Goal: Transaction & Acquisition: Download file/media

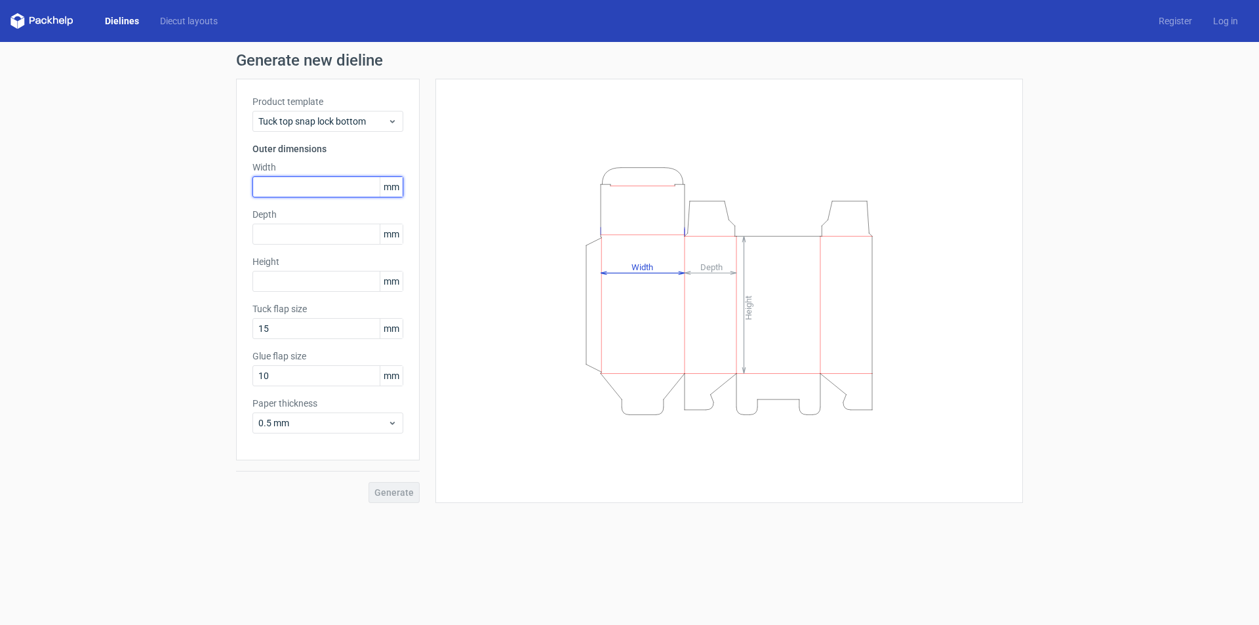
click at [306, 189] on input "text" at bounding box center [327, 186] width 151 height 21
type input "165"
type input "2"
type input "245"
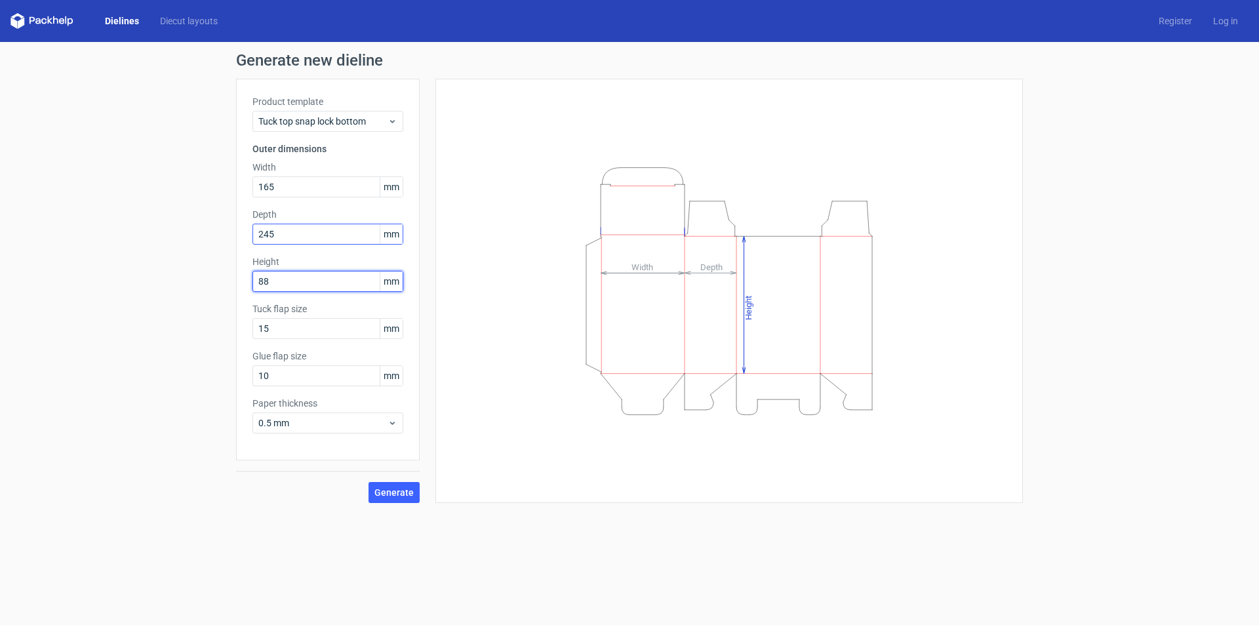
type input "88"
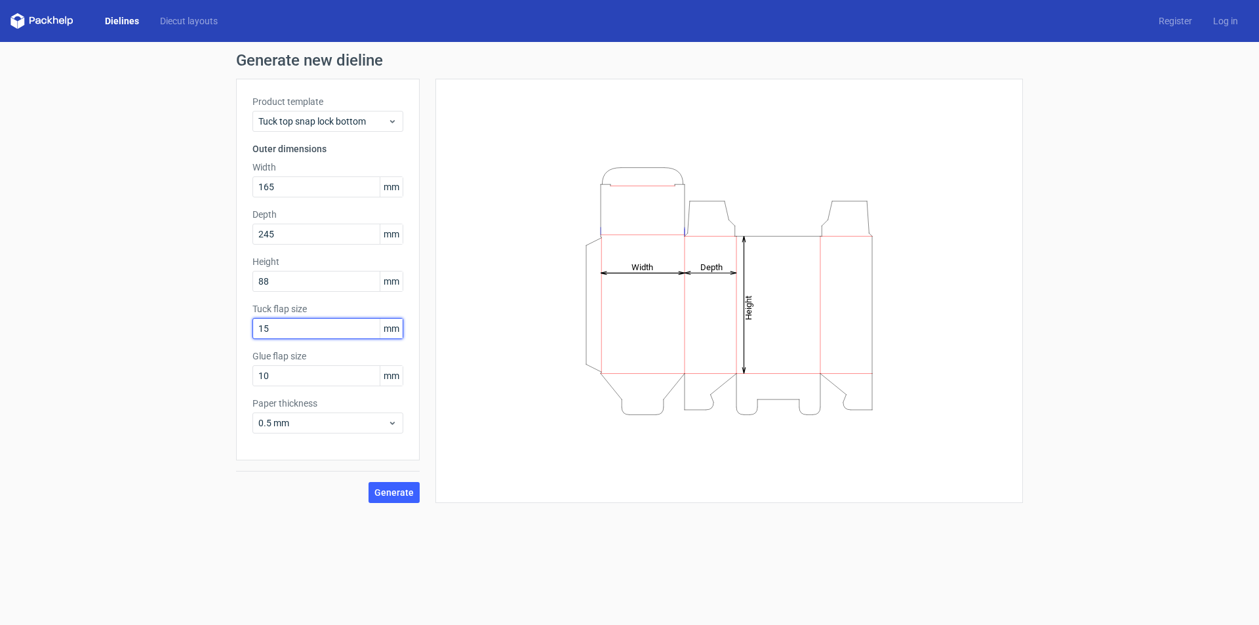
click at [281, 325] on input "15" at bounding box center [327, 328] width 151 height 21
drag, startPoint x: 297, startPoint y: 328, endPoint x: 262, endPoint y: 344, distance: 39.0
click at [262, 344] on div "Product template Tuck top snap lock bottom Outer dimensions Width 165 mm Depth …" at bounding box center [328, 270] width 184 height 382
drag, startPoint x: 277, startPoint y: 375, endPoint x: 214, endPoint y: 410, distance: 72.2
click at [214, 410] on div "Generate new dieline Product template Tuck top snap lock bottom Outer dimension…" at bounding box center [629, 277] width 1259 height 471
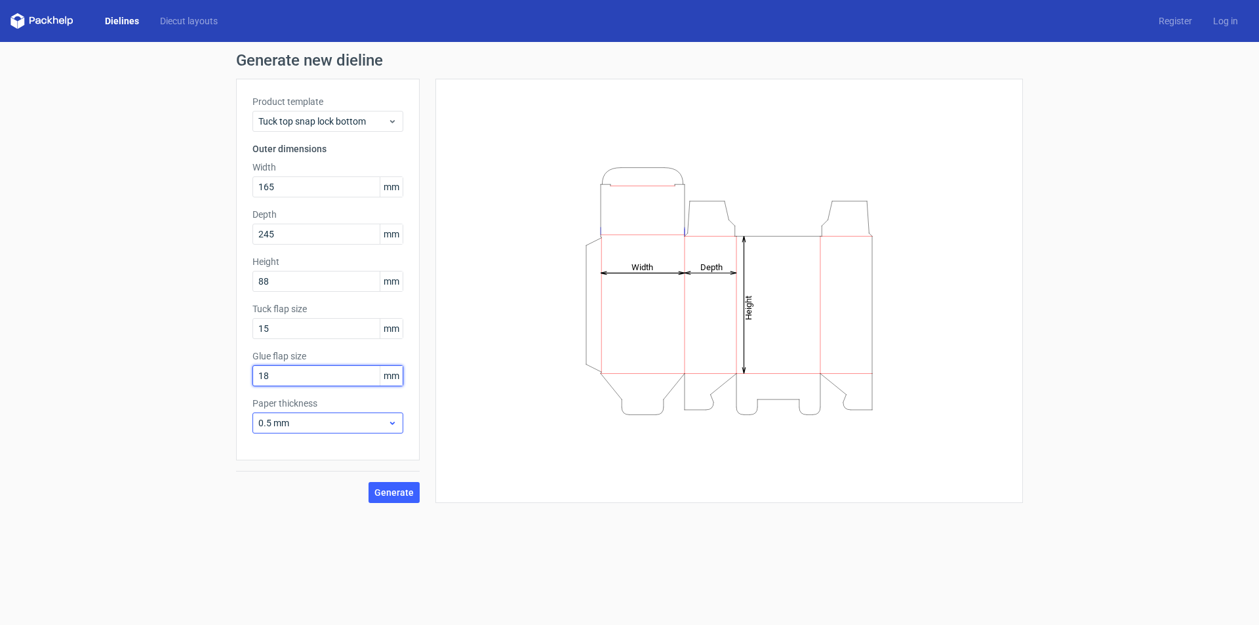
type input "18"
click at [371, 422] on span "0.5 mm" at bounding box center [322, 422] width 129 height 13
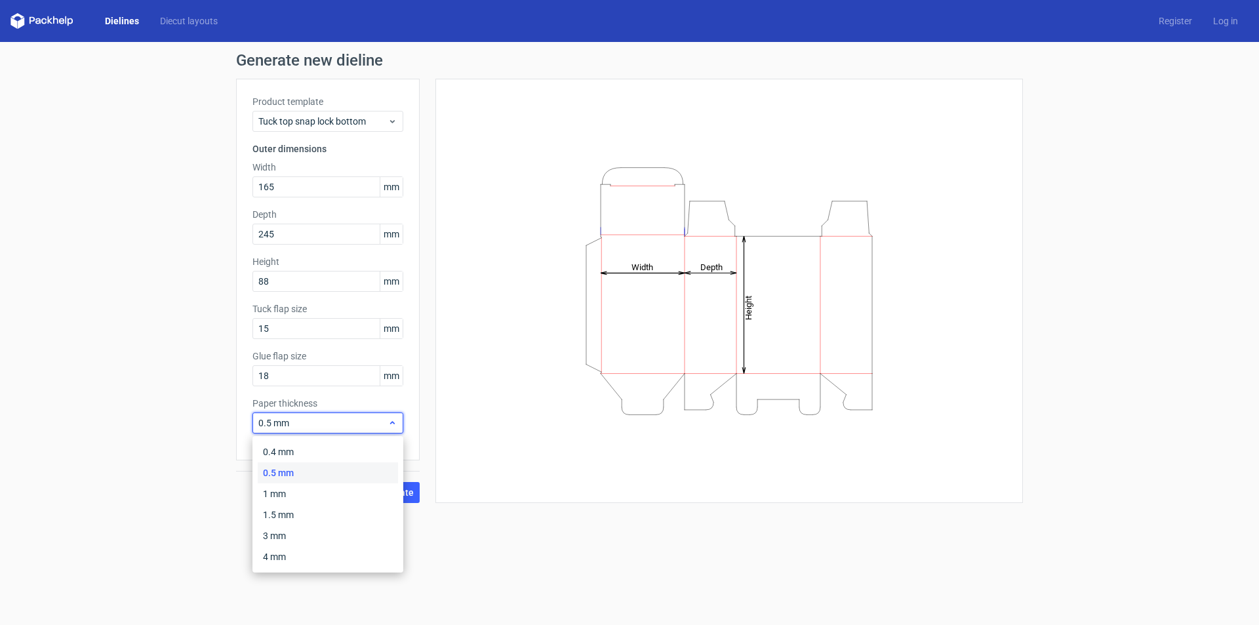
click at [373, 422] on span "0.5 mm" at bounding box center [322, 422] width 129 height 13
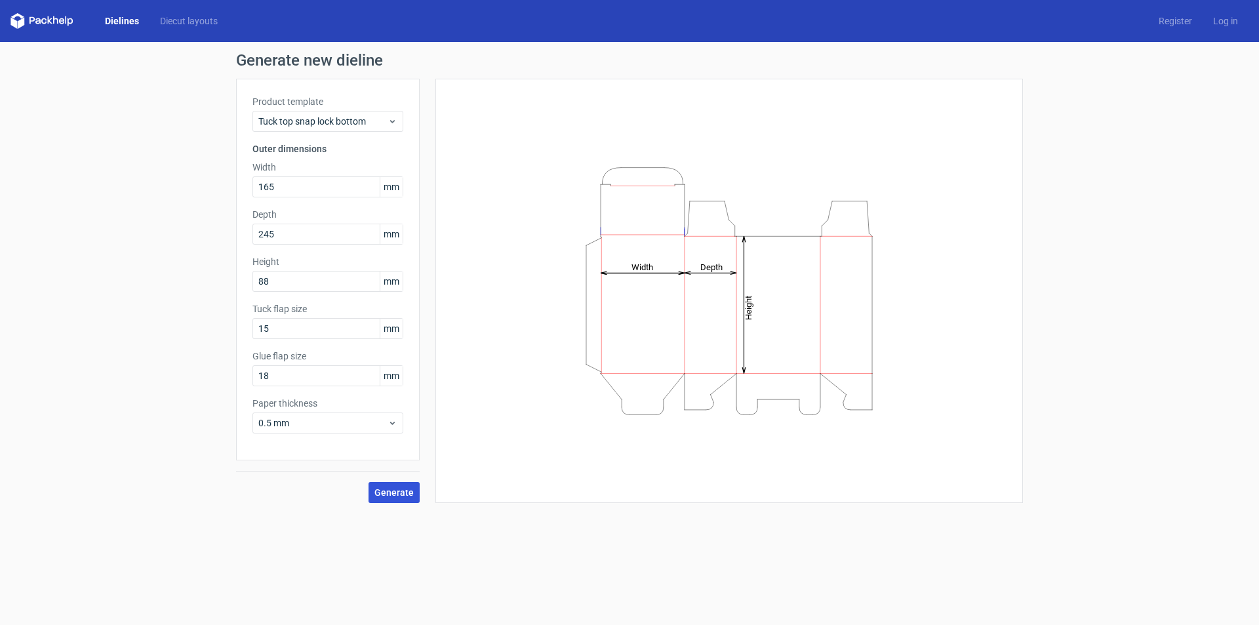
click at [399, 490] on span "Generate" at bounding box center [393, 492] width 39 height 9
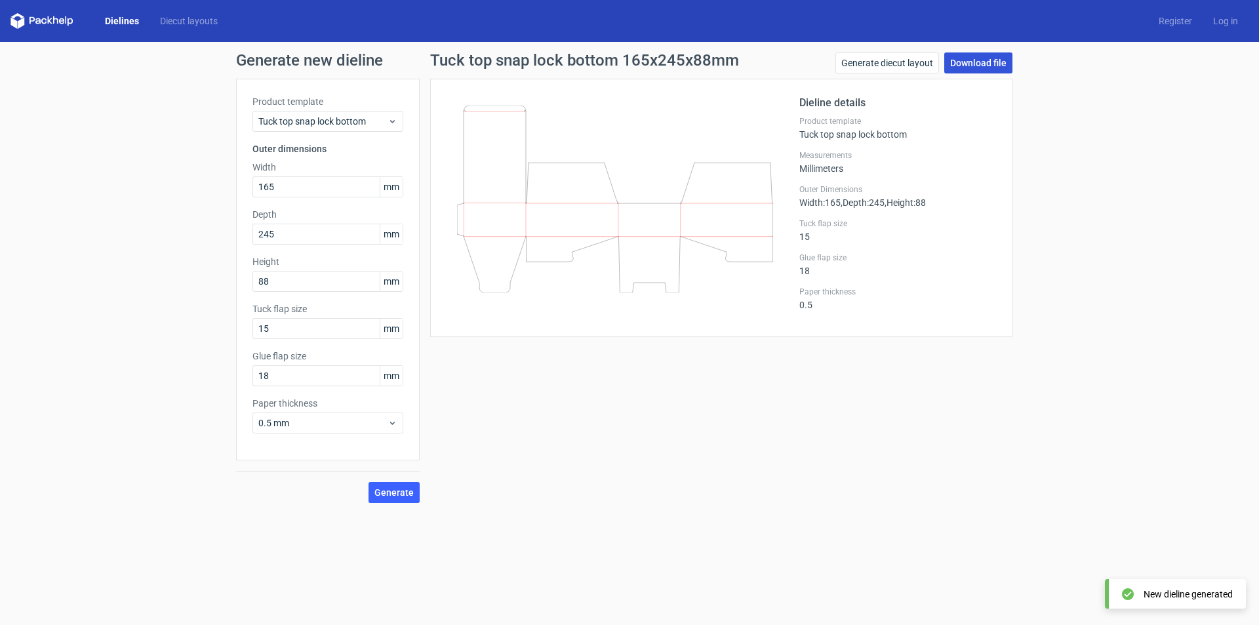
click at [961, 69] on link "Download file" at bounding box center [978, 62] width 68 height 21
click at [372, 112] on div "Tuck top snap lock bottom" at bounding box center [327, 121] width 151 height 21
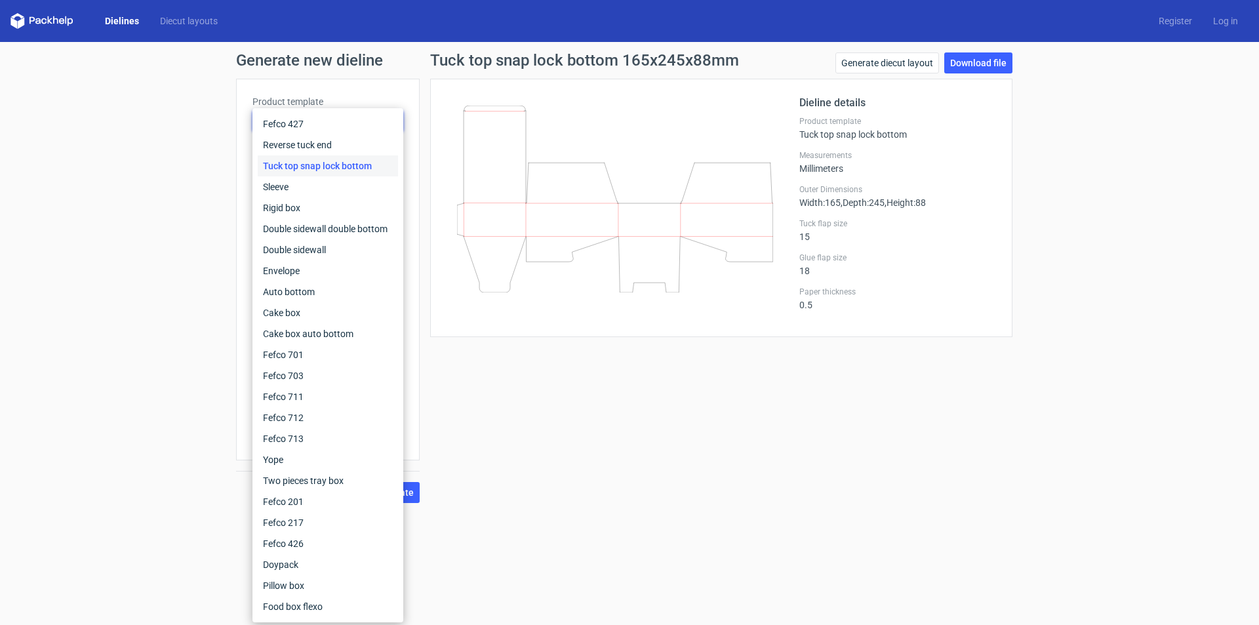
click at [372, 113] on div "Fefco 427 Reverse tuck end Tuck top snap lock bottom Sleeve Rigid box Double si…" at bounding box center [327, 365] width 151 height 514
click at [974, 64] on link "Download file" at bounding box center [978, 62] width 68 height 21
